Goal: Navigation & Orientation: Find specific page/section

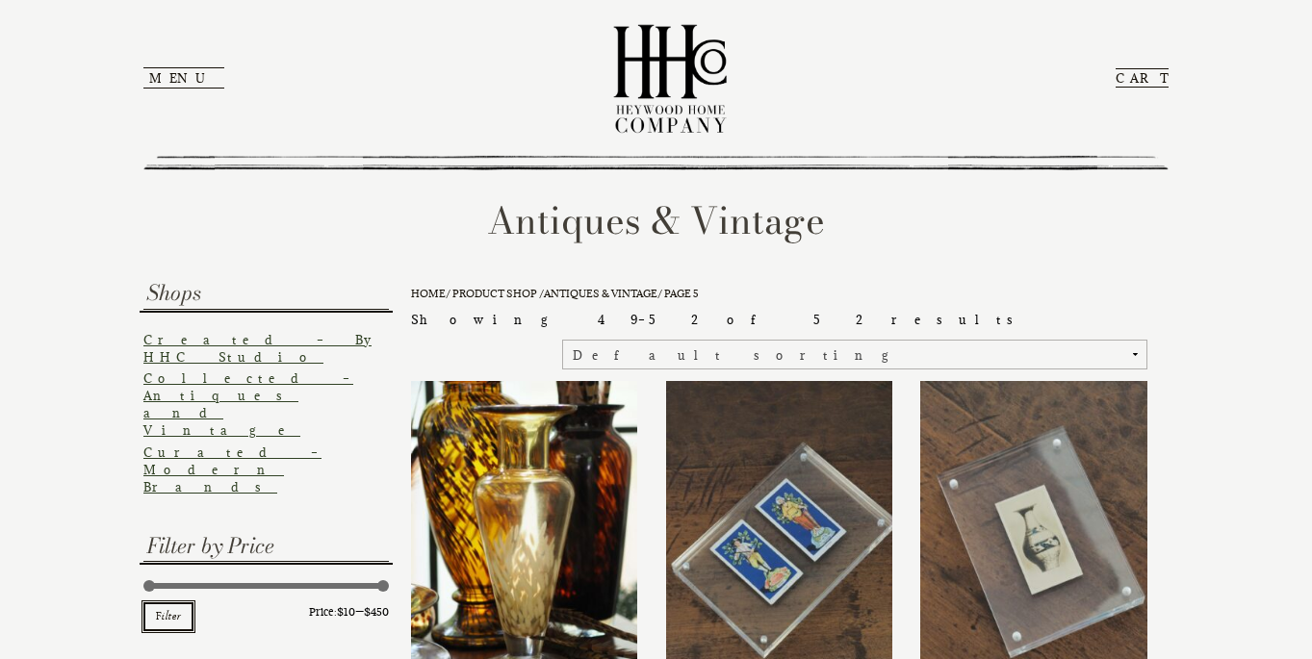
scroll to position [484, 0]
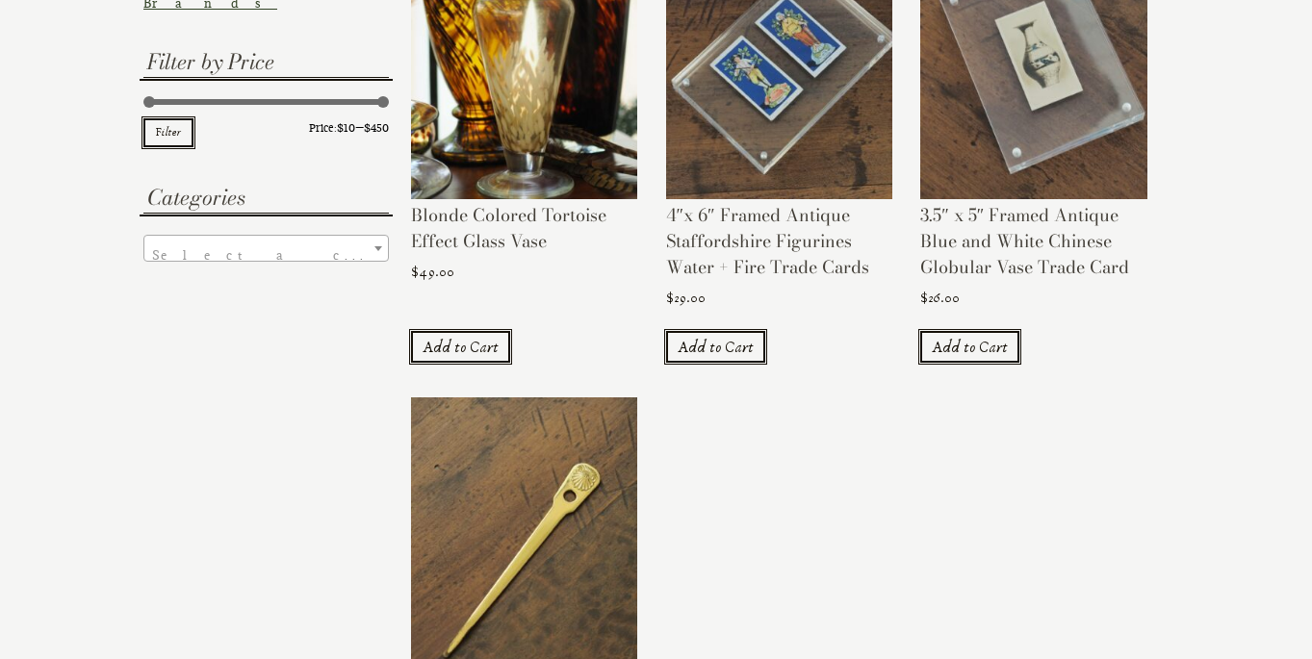
click at [303, 520] on aside "Shops Created – By HHC Studio Collected – Antiques and Vintage Curated – Modern…" at bounding box center [265, 353] width 245 height 1120
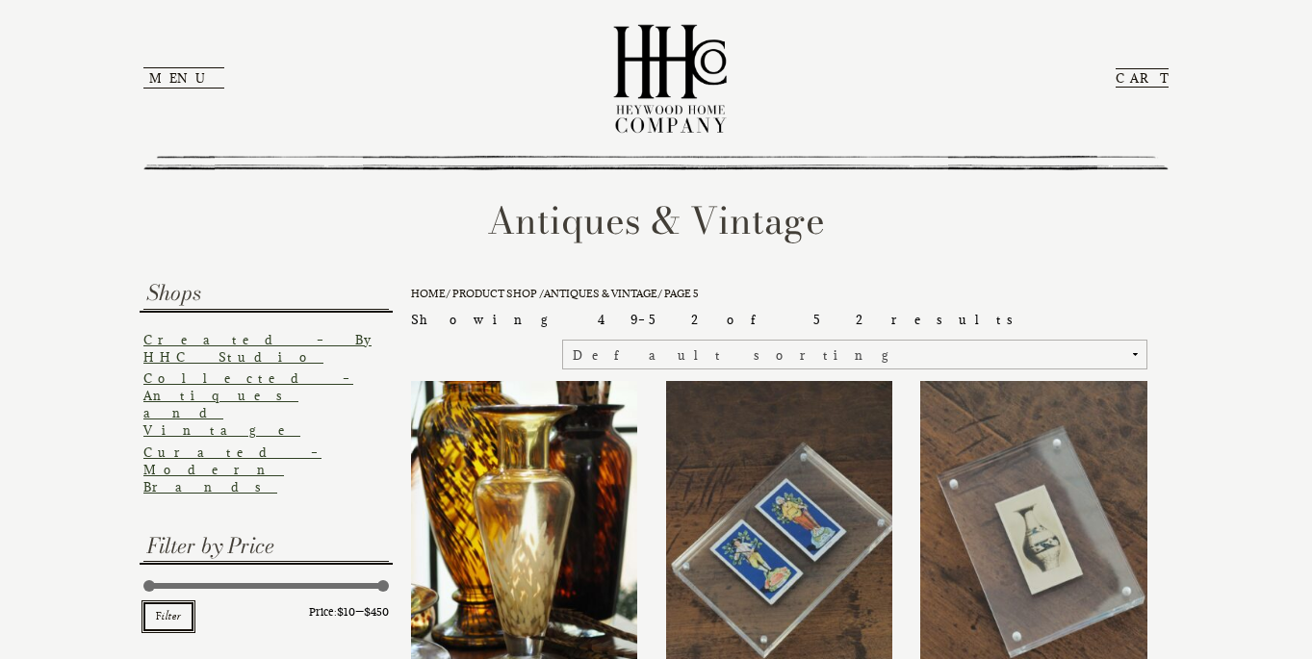
click at [195, 344] on link "Created – By HHC Studio" at bounding box center [257, 348] width 228 height 33
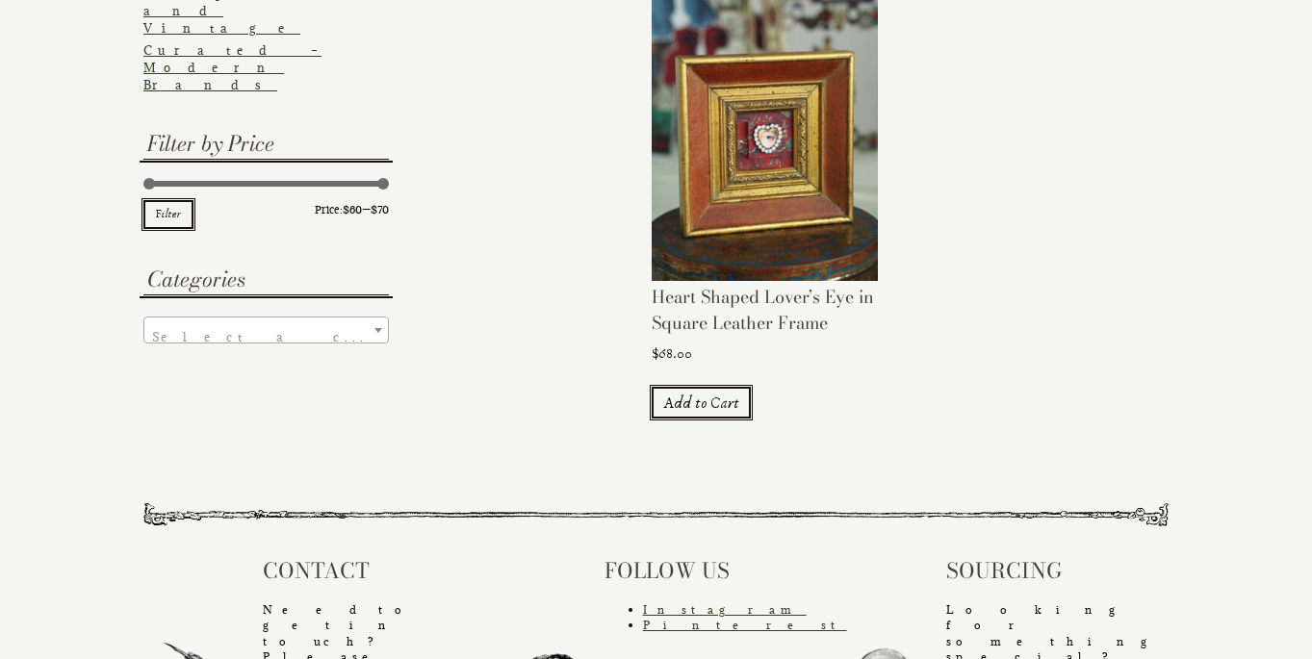
scroll to position [405, 0]
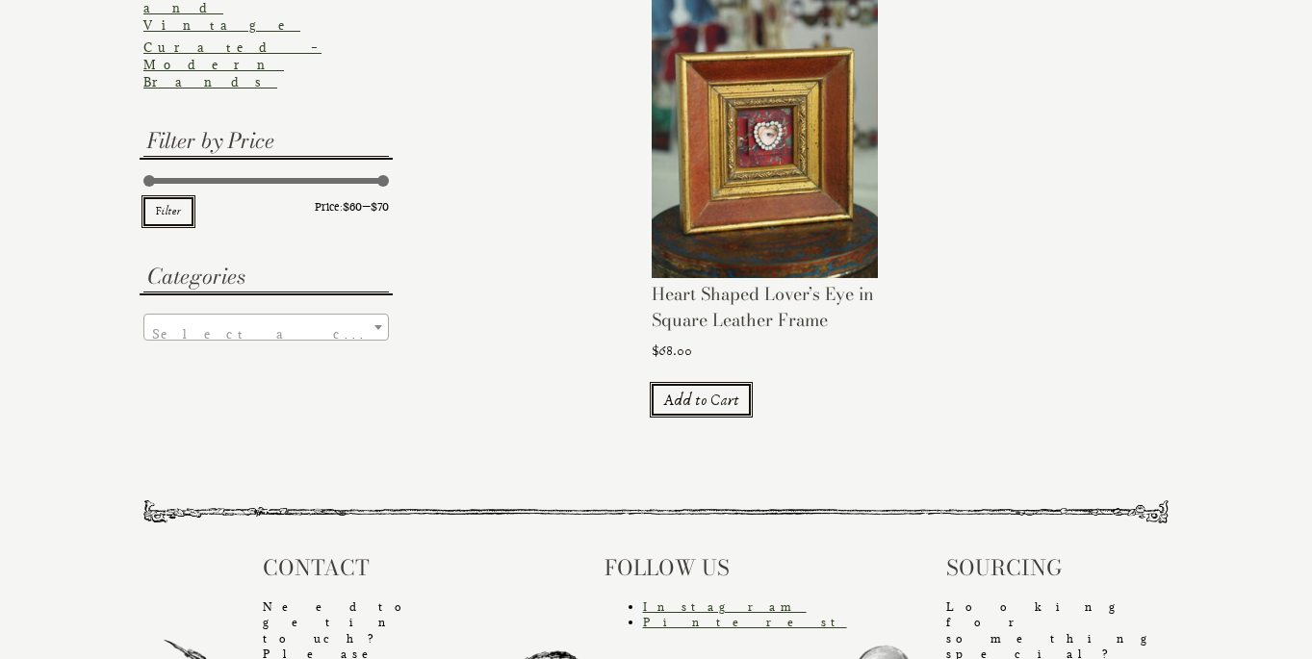
click at [816, 169] on img at bounding box center [765, 127] width 226 height 302
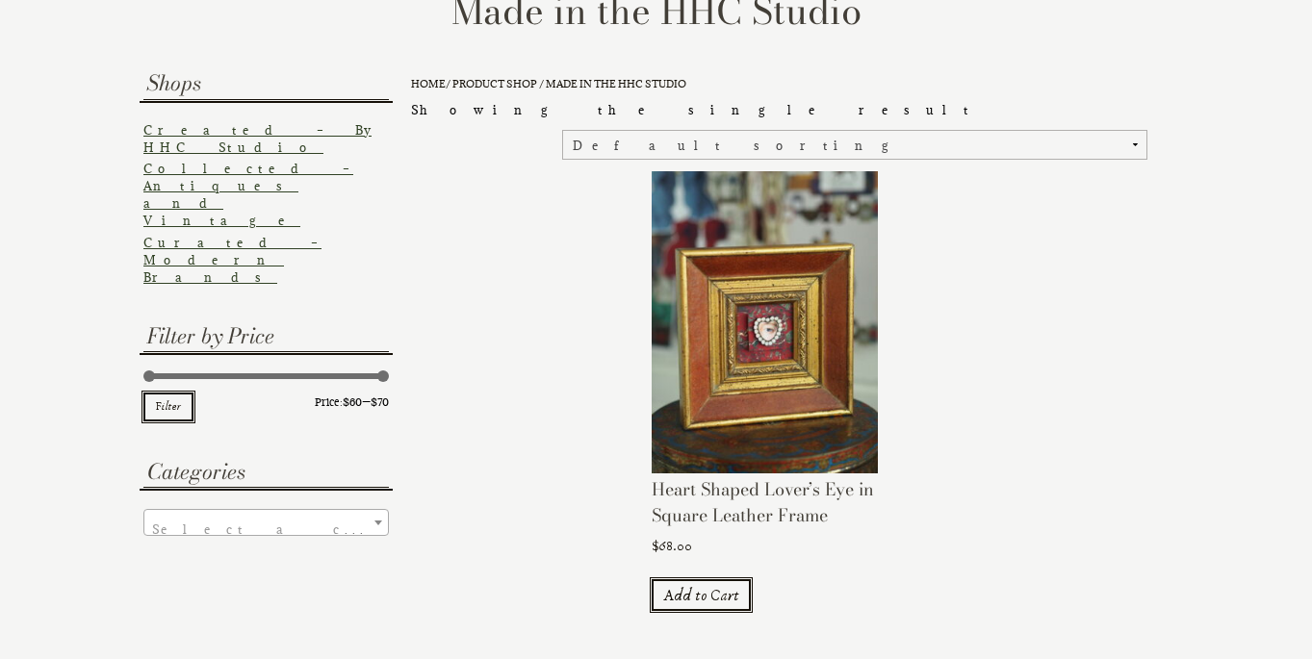
scroll to position [0, 0]
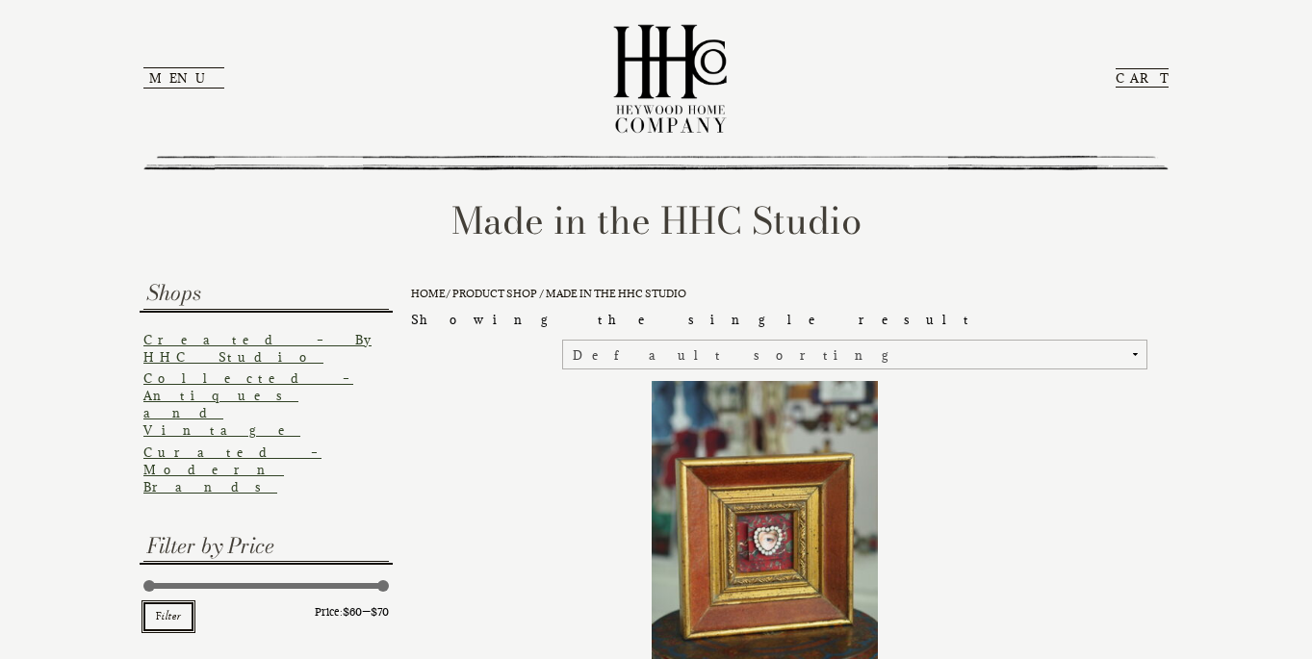
click at [246, 445] on link "Curated – Modern Brands" at bounding box center [232, 470] width 178 height 50
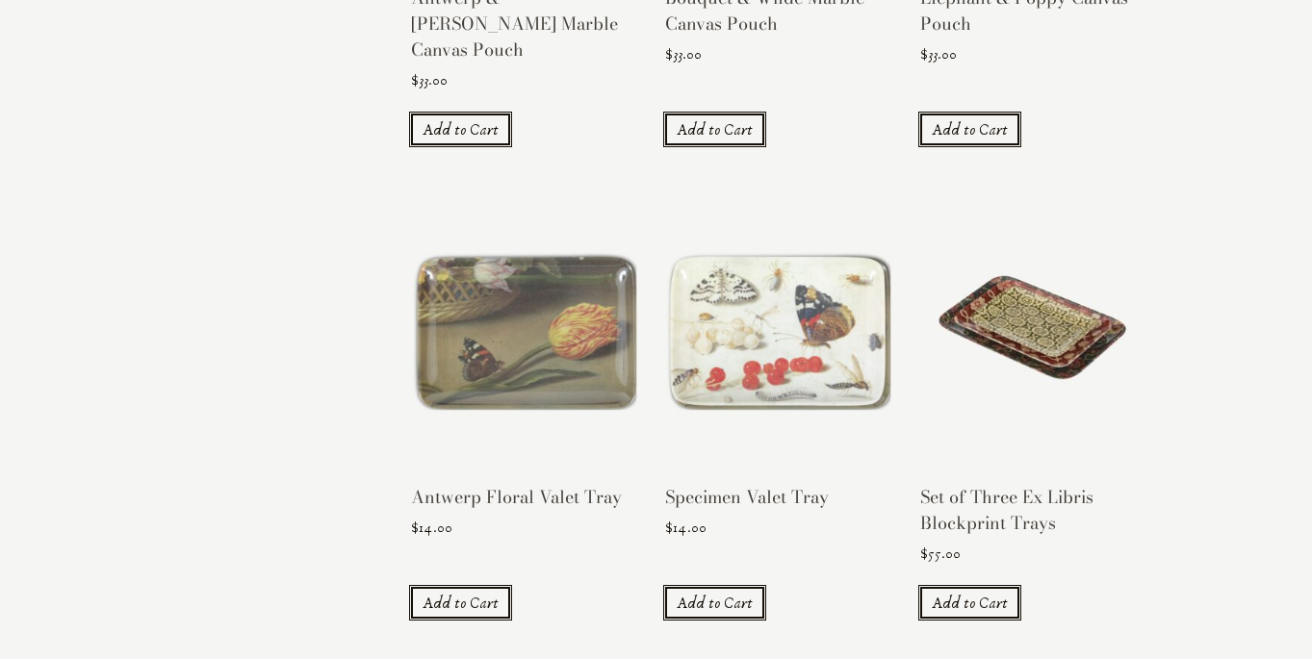
scroll to position [1707, 0]
